Goal: Download file/media: Obtain a digital file from the website

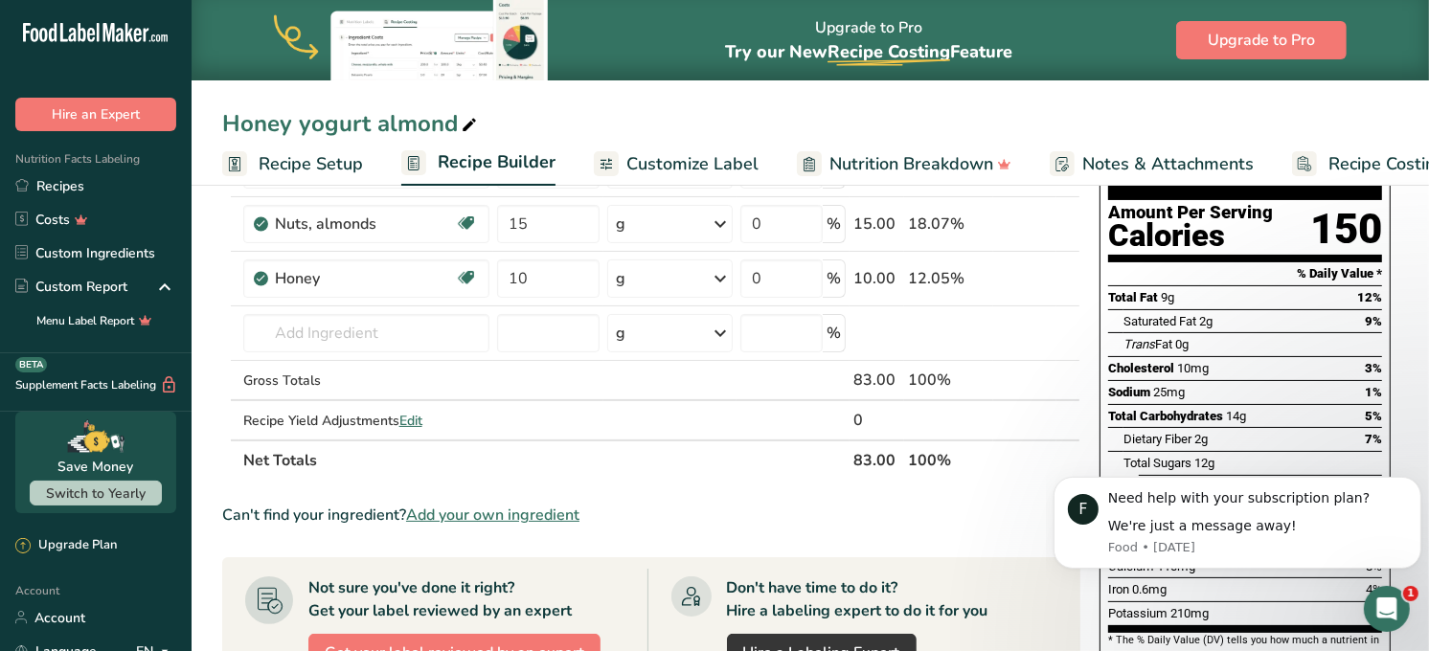
scroll to position [185, 0]
click at [67, 185] on link "Recipes" at bounding box center [96, 186] width 192 height 34
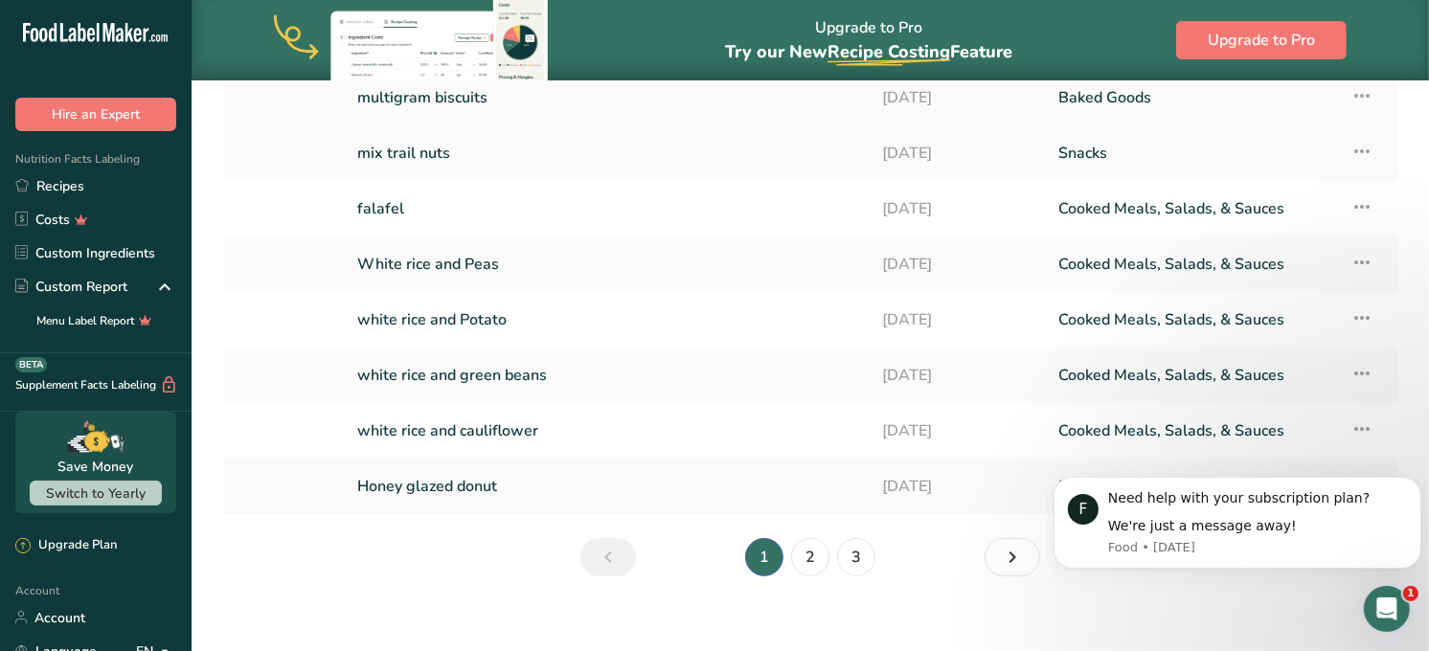
scroll to position [256, 0]
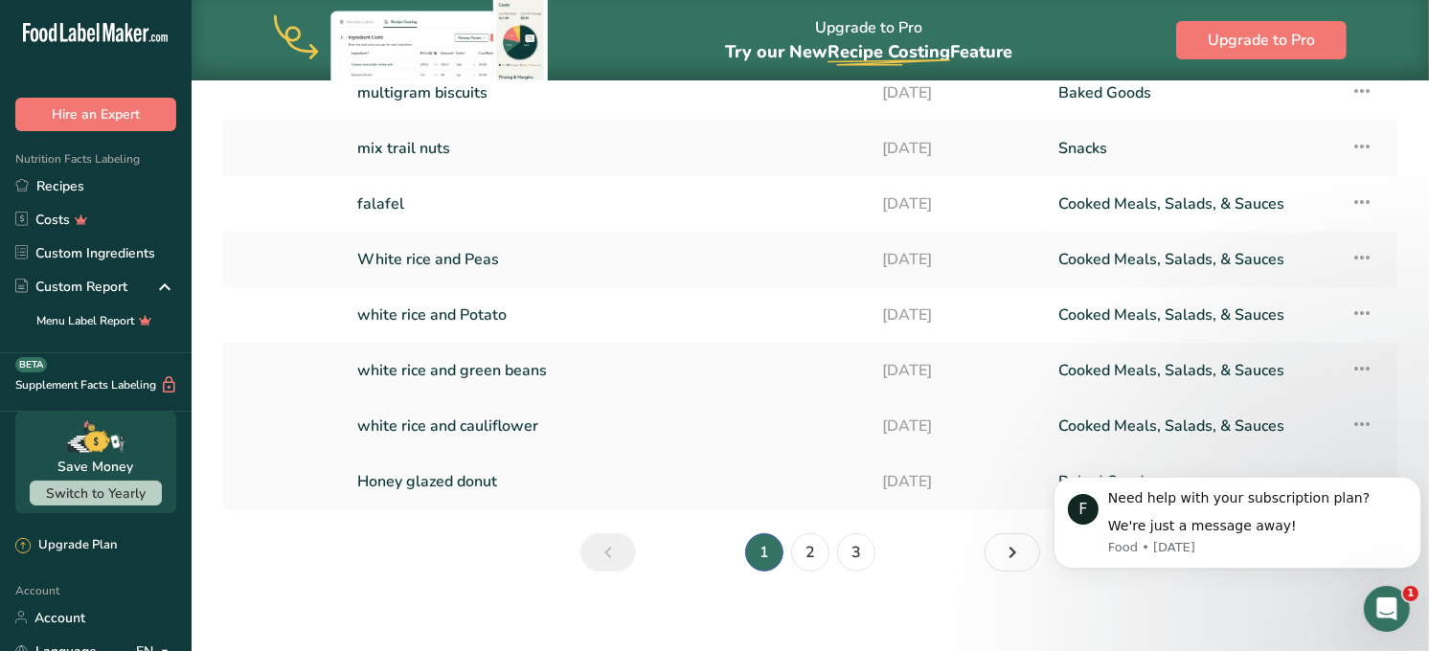
click at [523, 423] on link "white rice and cauliflower" at bounding box center [608, 426] width 503 height 40
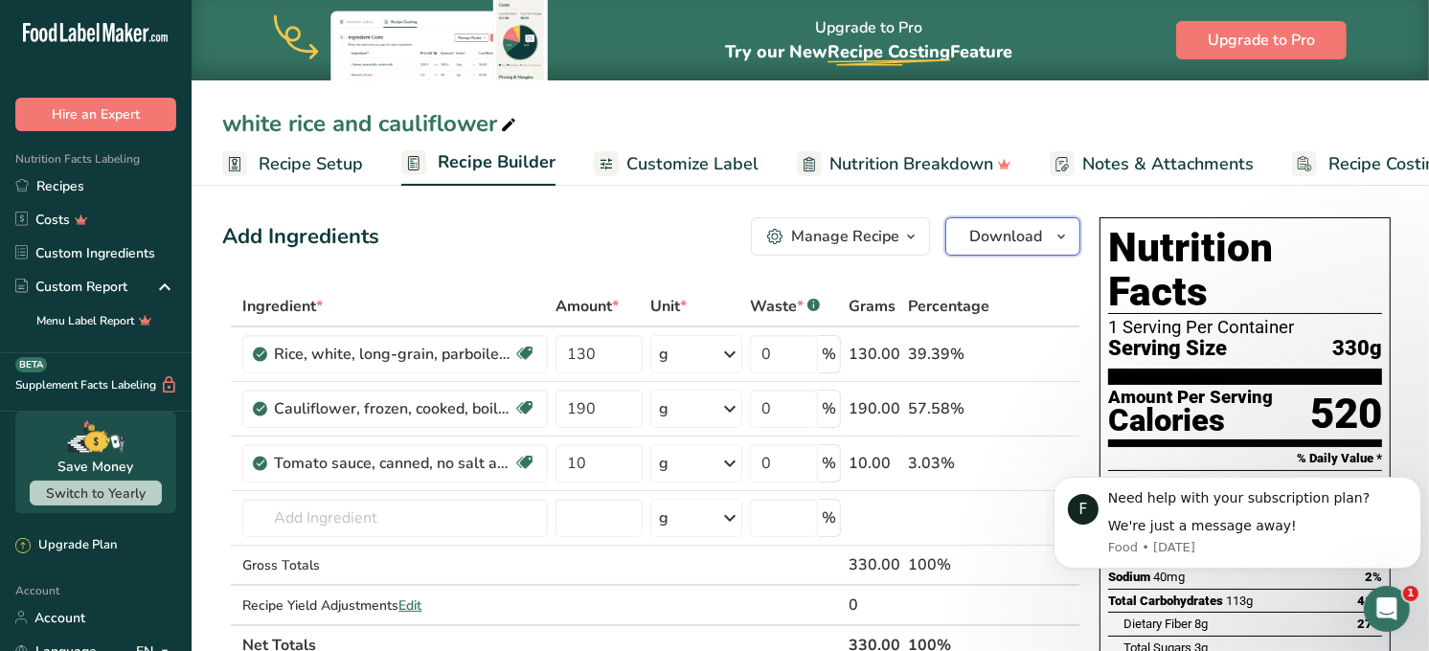
click at [993, 235] on span "Download" at bounding box center [1005, 236] width 73 height 23
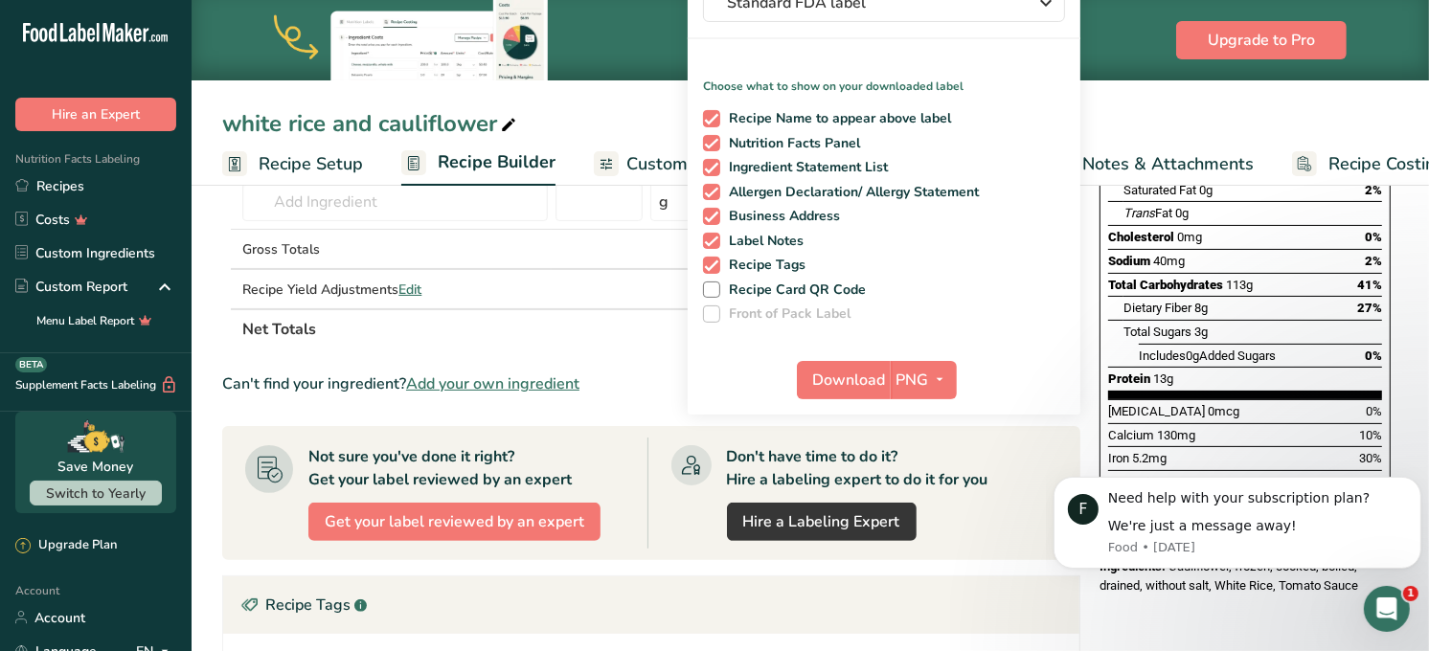
scroll to position [317, 0]
click at [841, 377] on span "Download" at bounding box center [849, 379] width 73 height 23
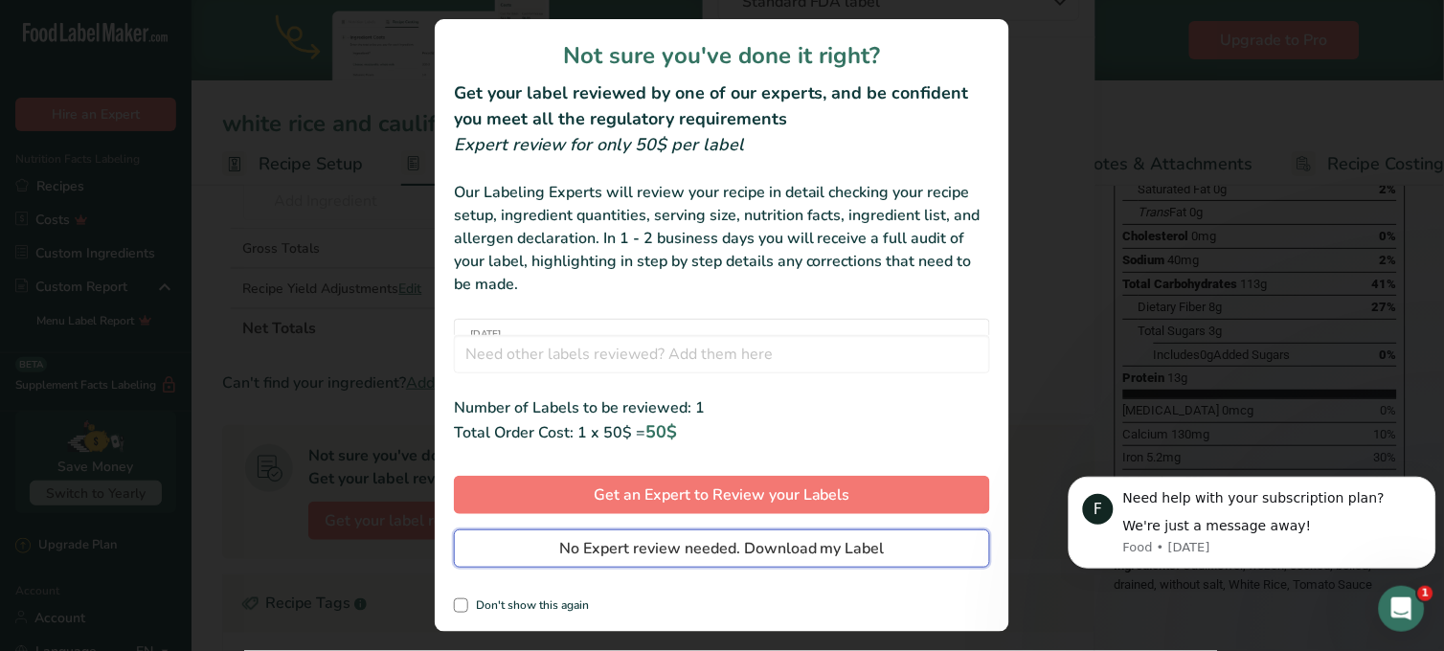
click at [741, 549] on span "No Expert review needed. Download my Label" at bounding box center [722, 548] width 326 height 23
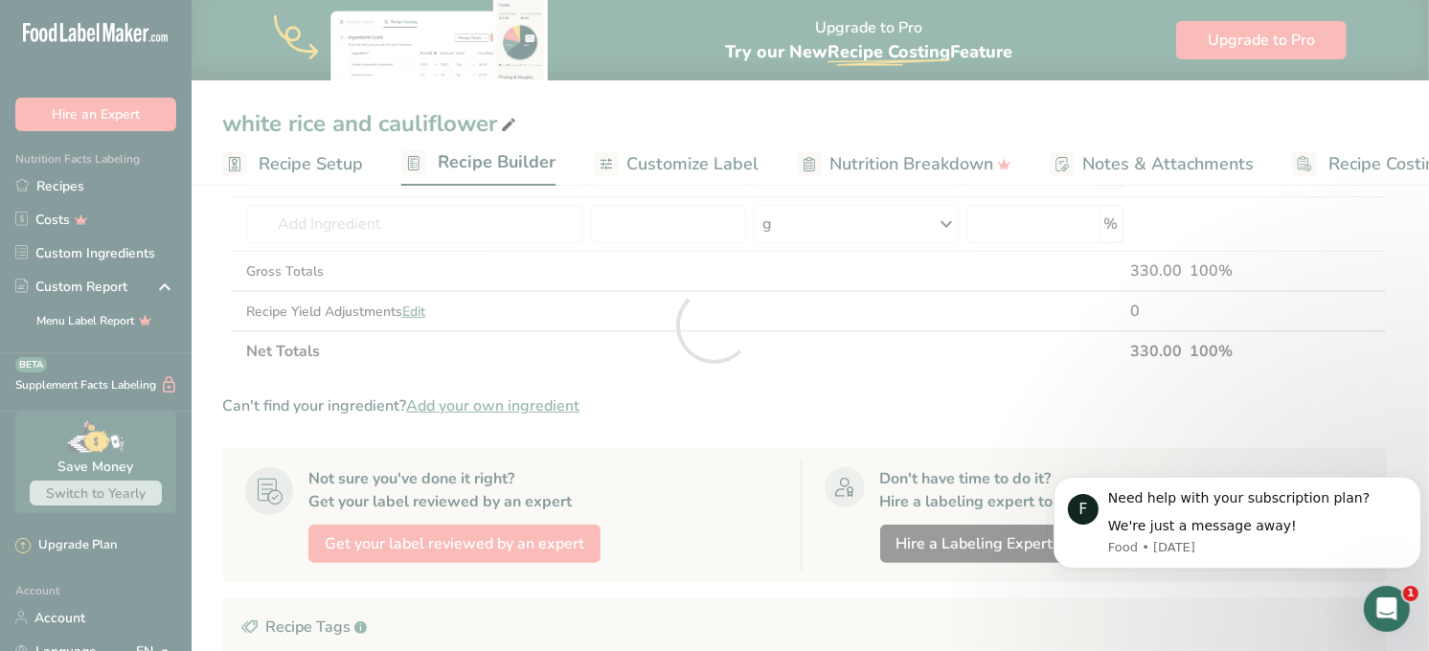
scroll to position [0, 0]
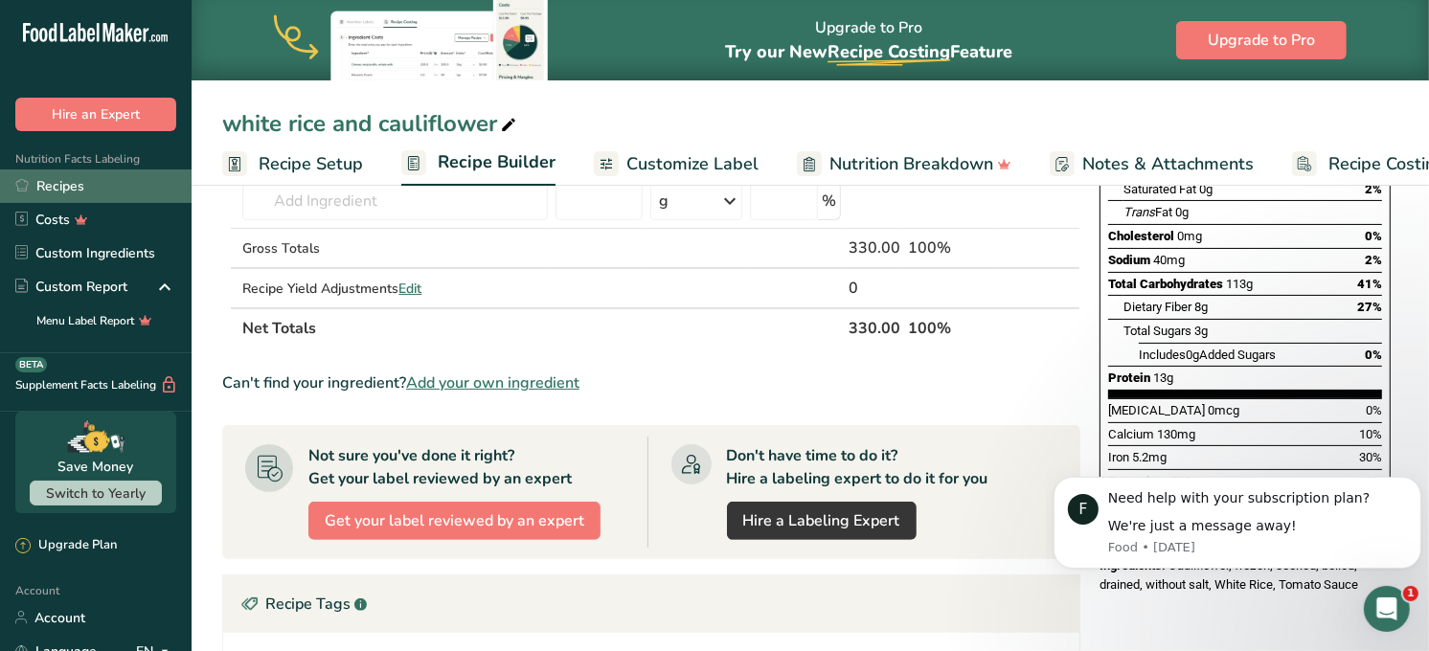
click at [57, 182] on link "Recipes" at bounding box center [96, 186] width 192 height 34
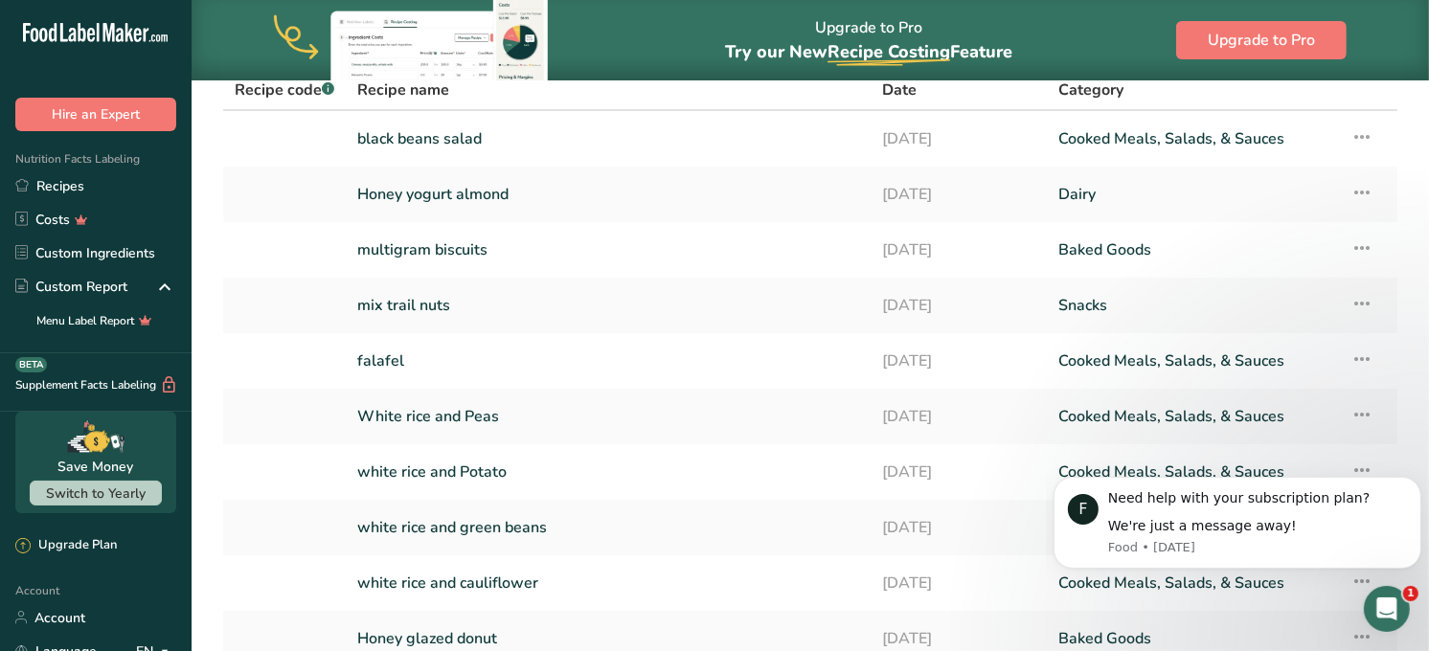
scroll to position [101, 0]
click at [475, 408] on link "White rice and Peas" at bounding box center [608, 415] width 503 height 40
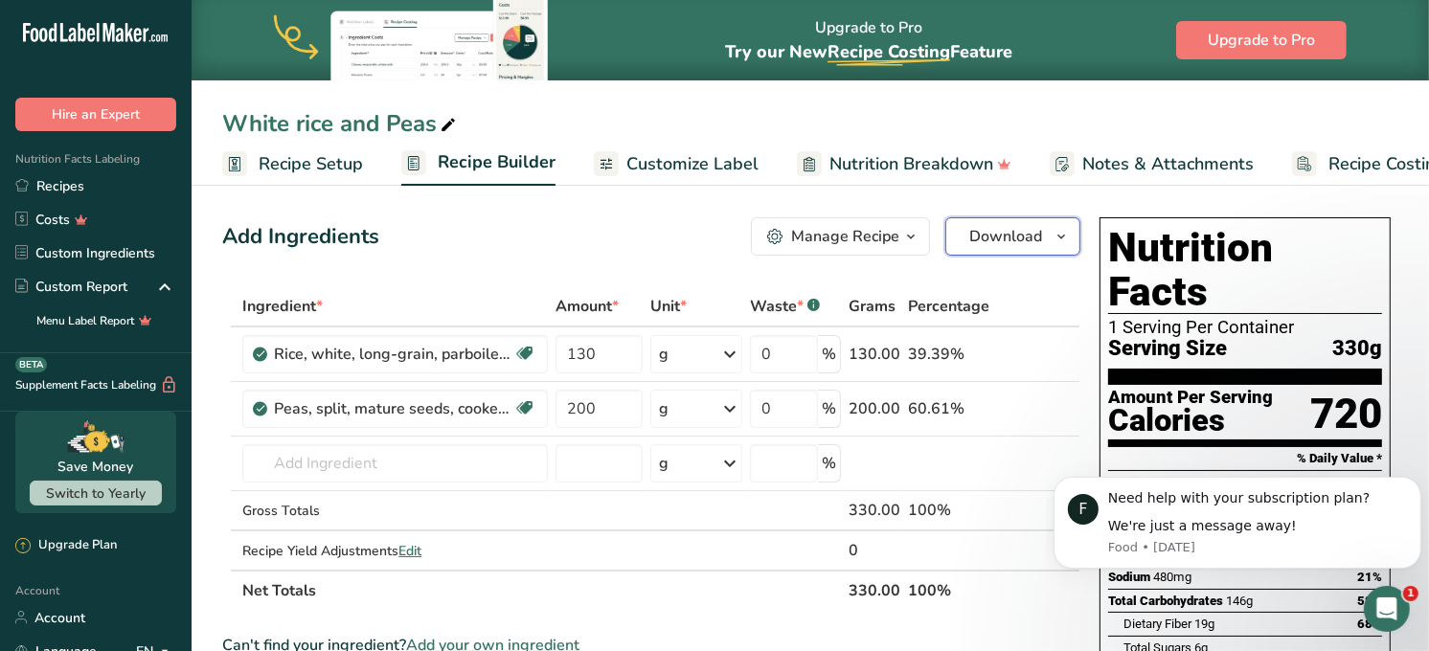
click at [987, 241] on span "Download" at bounding box center [1005, 236] width 73 height 23
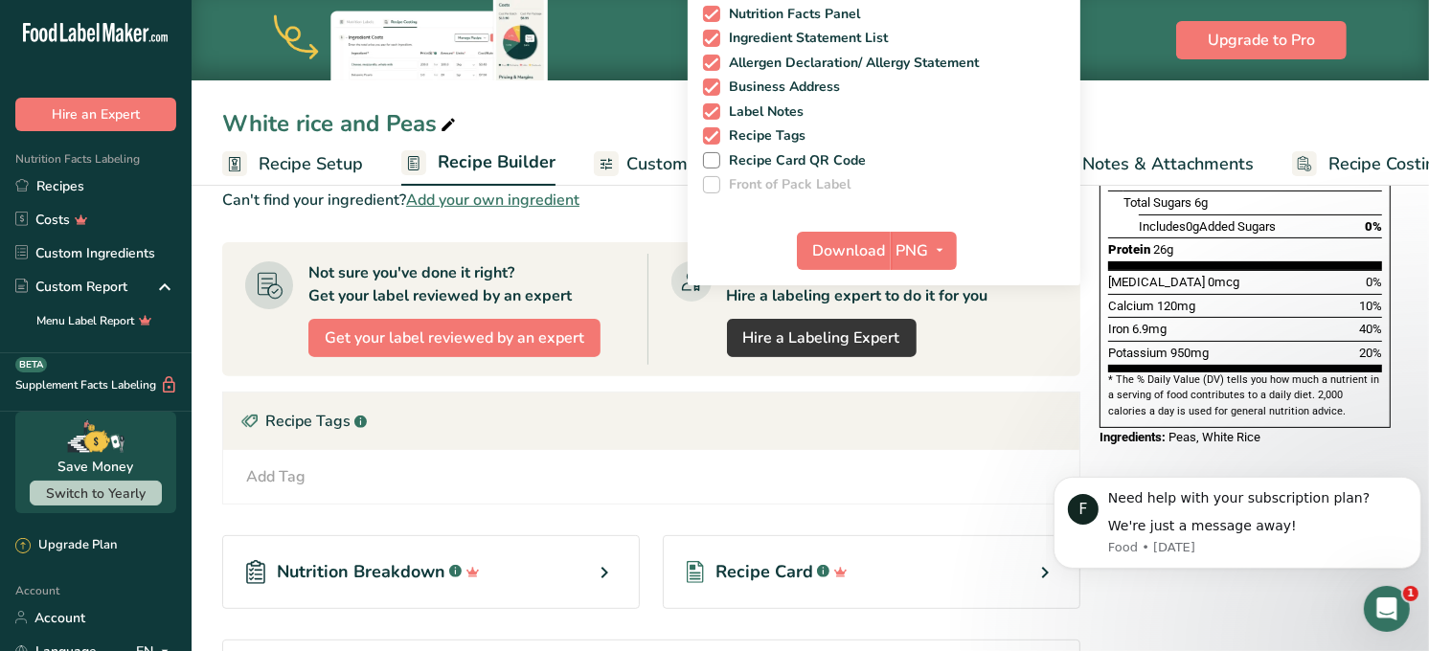
scroll to position [447, 0]
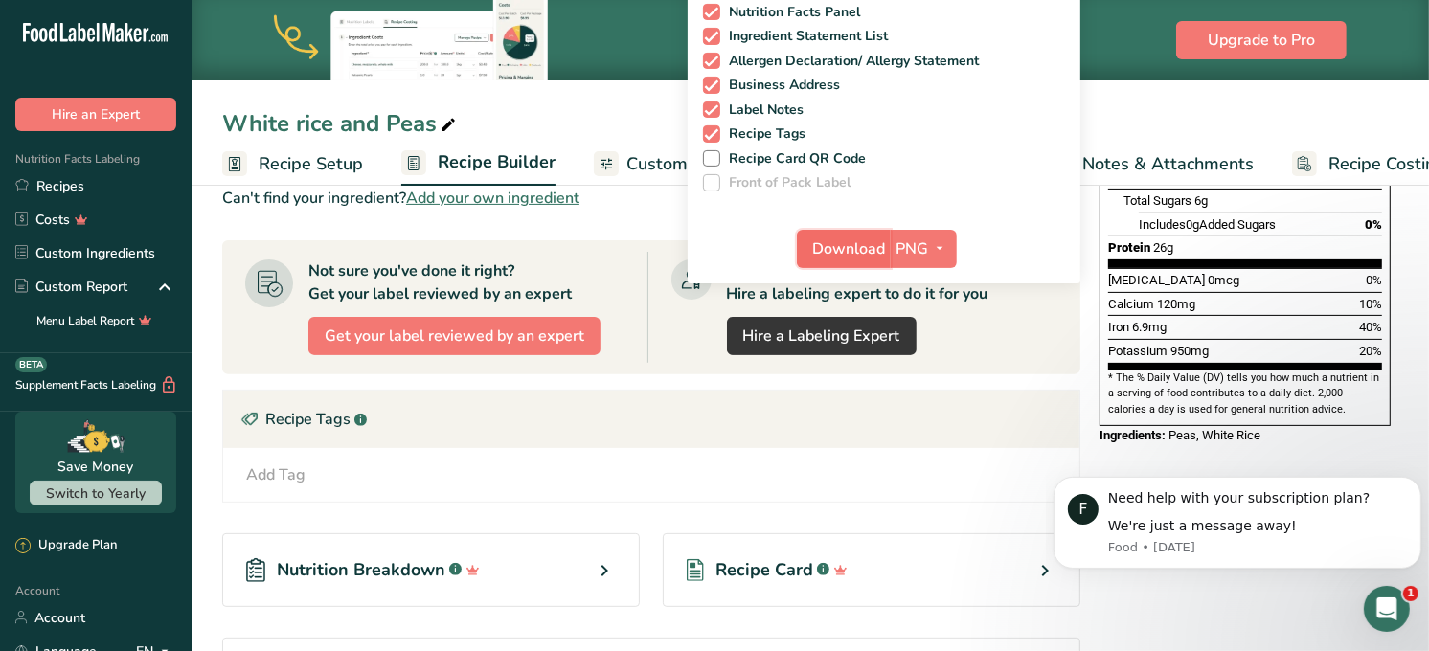
click at [824, 232] on button "Download" at bounding box center [844, 249] width 94 height 38
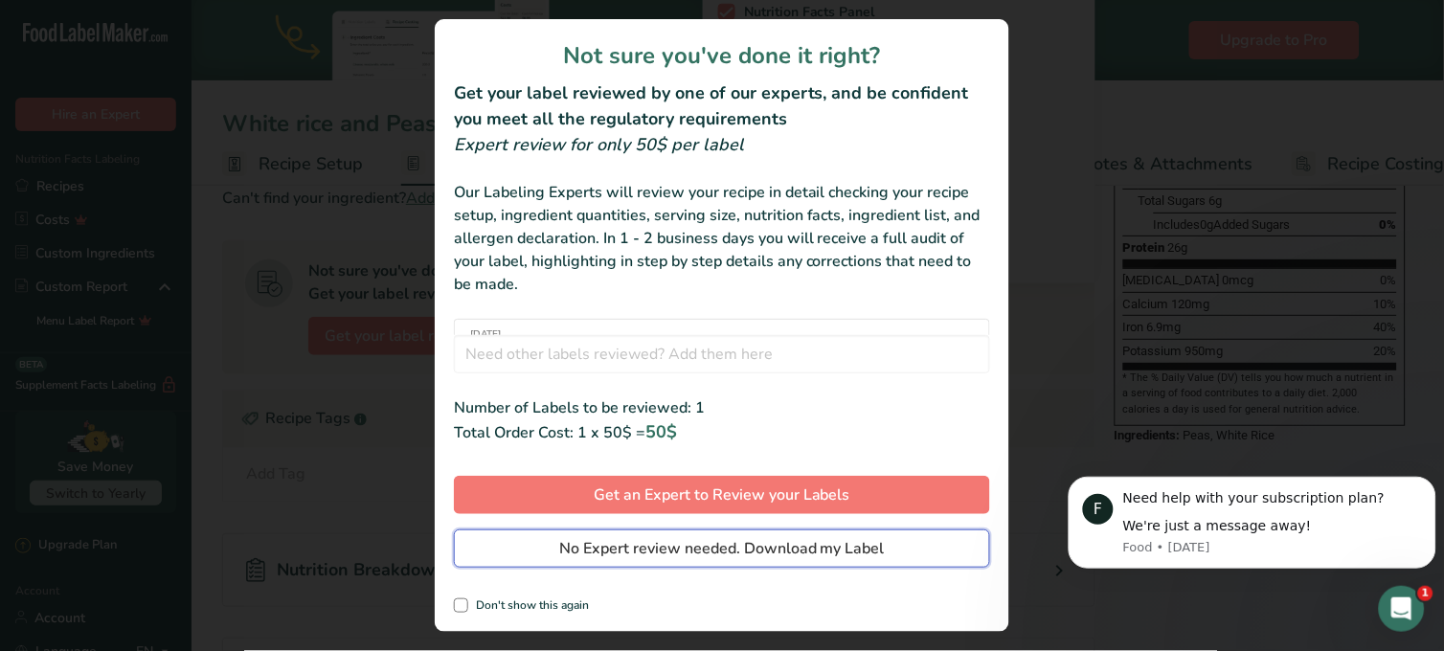
click at [766, 540] on span "No Expert review needed. Download my Label" at bounding box center [722, 548] width 326 height 23
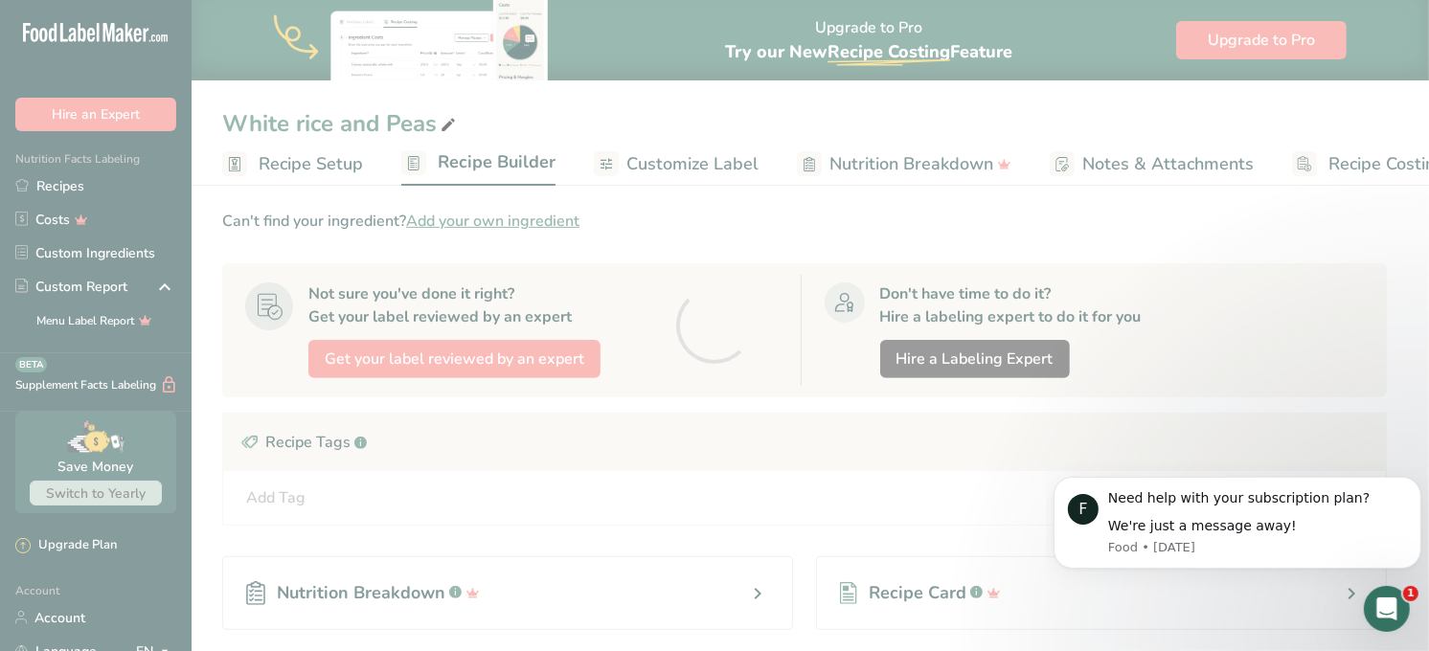
scroll to position [0, 0]
